Goal: Transaction & Acquisition: Purchase product/service

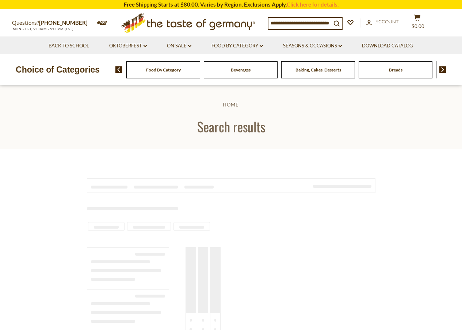
type input "**********"
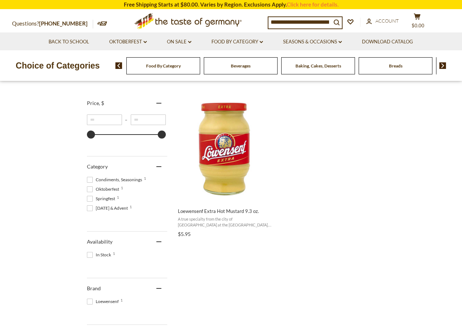
scroll to position [146, 0]
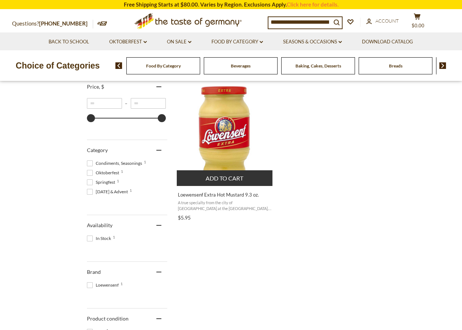
click at [229, 130] on img "Loewensenf Extra Hot Mustard 9.3 oz." at bounding box center [225, 131] width 97 height 97
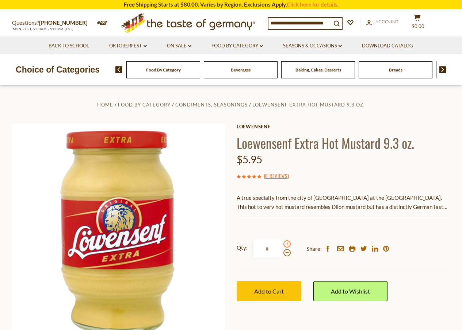
click at [287, 244] on span at bounding box center [286, 244] width 7 height 7
click at [282, 244] on input "*" at bounding box center [267, 249] width 30 height 20
click at [287, 244] on span at bounding box center [286, 244] width 7 height 7
click at [282, 244] on input "*" at bounding box center [267, 249] width 30 height 20
click at [287, 244] on span at bounding box center [286, 244] width 7 height 7
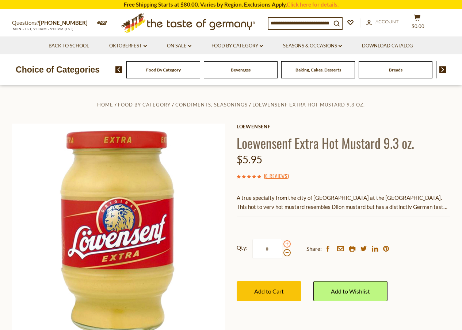
click at [282, 244] on input "*" at bounding box center [267, 249] width 30 height 20
click at [286, 253] on span at bounding box center [286, 252] width 7 height 7
click at [282, 253] on input "*" at bounding box center [267, 249] width 30 height 20
click at [286, 253] on span at bounding box center [286, 252] width 7 height 7
click at [282, 253] on input "*" at bounding box center [267, 249] width 30 height 20
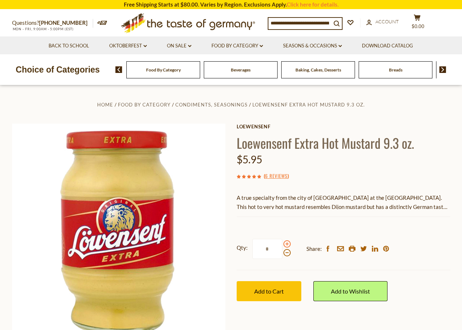
click at [286, 244] on span at bounding box center [286, 244] width 7 height 7
click at [282, 244] on input "*" at bounding box center [267, 249] width 30 height 20
type input "*"
click at [266, 291] on span "Add to Cart" at bounding box center [269, 291] width 30 height 7
click at [425, 18] on button "cart $29.75" at bounding box center [417, 23] width 22 height 18
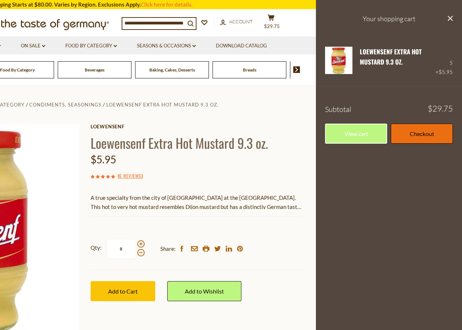
click at [410, 135] on link "Checkout" at bounding box center [422, 134] width 62 height 20
